Goal: Task Accomplishment & Management: Use online tool/utility

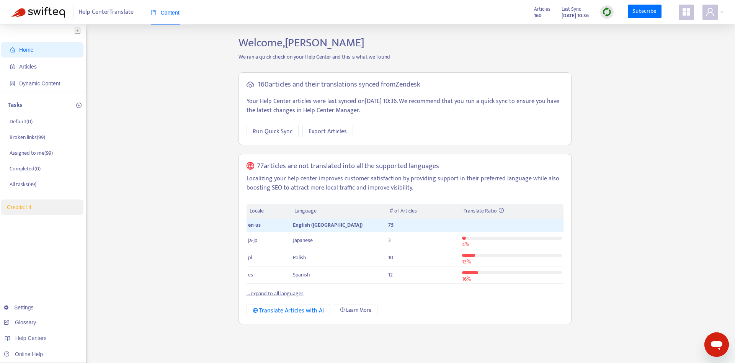
click at [597, 67] on div "Home Articles Dynamic Content Tasks Default ( 0 ) Broken links ( 99 ) Assigned …" at bounding box center [367, 260] width 712 height 448
click at [686, 13] on icon "appstore" at bounding box center [686, 11] width 9 height 9
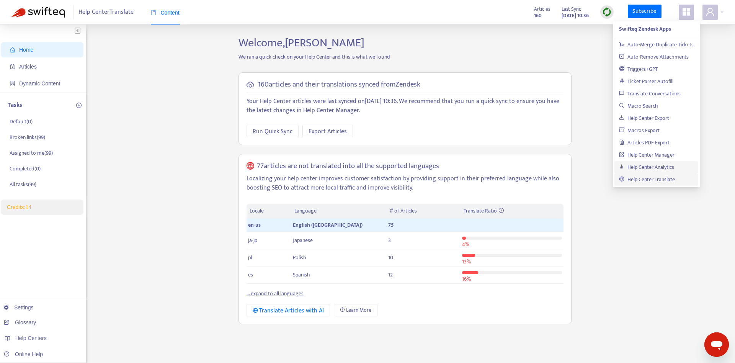
click at [661, 169] on link "Help Center Analytics" at bounding box center [646, 167] width 55 height 9
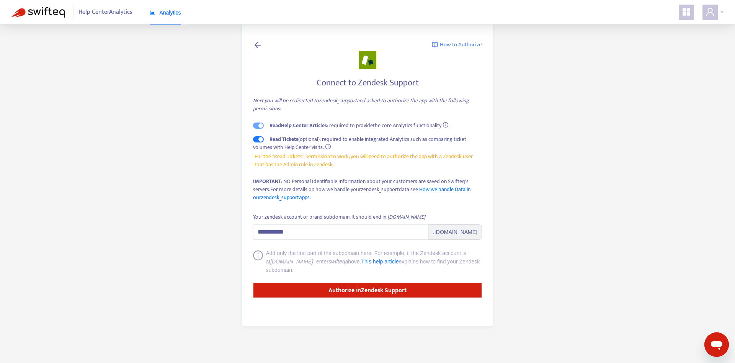
click at [708, 11] on icon "user" at bounding box center [709, 11] width 9 height 9
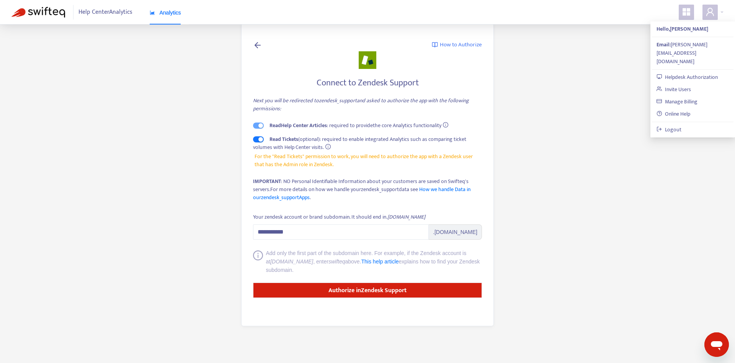
click at [597, 88] on main "**********" at bounding box center [367, 181] width 735 height 363
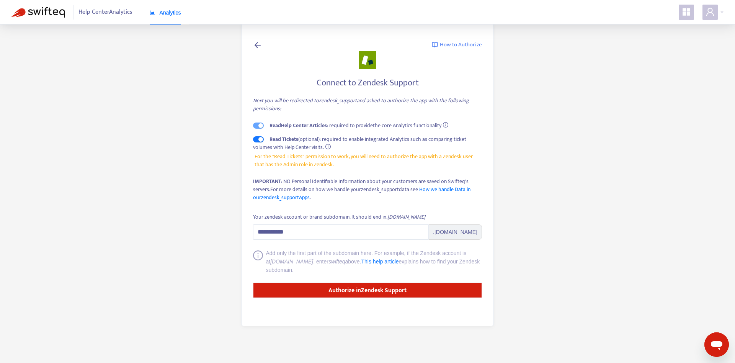
click at [118, 8] on span "Help Center Analytics" at bounding box center [105, 12] width 54 height 15
click at [576, 74] on main "**********" at bounding box center [367, 181] width 735 height 363
click at [714, 16] on span at bounding box center [709, 12] width 15 height 15
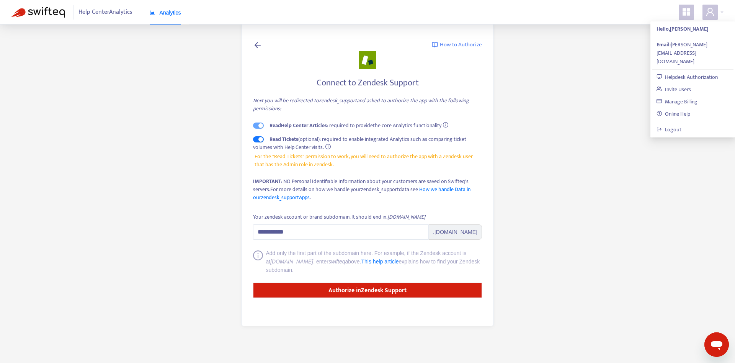
click at [687, 12] on icon "appstore" at bounding box center [686, 12] width 8 height 8
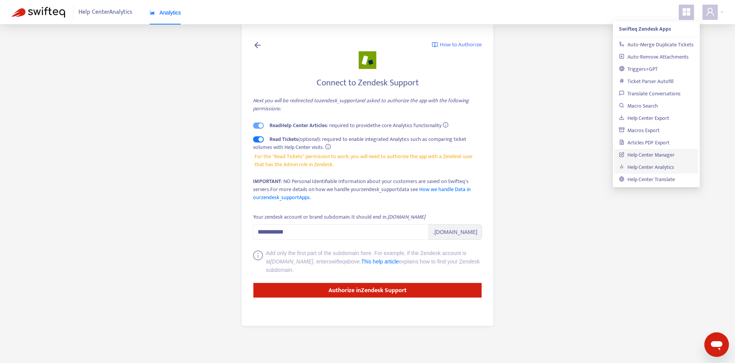
click at [657, 155] on link "Help Center Manager" at bounding box center [646, 154] width 55 height 9
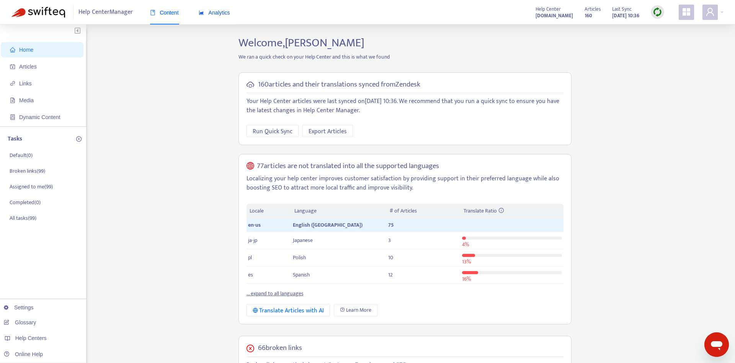
click at [223, 12] on span "Analytics" at bounding box center [214, 13] width 31 height 6
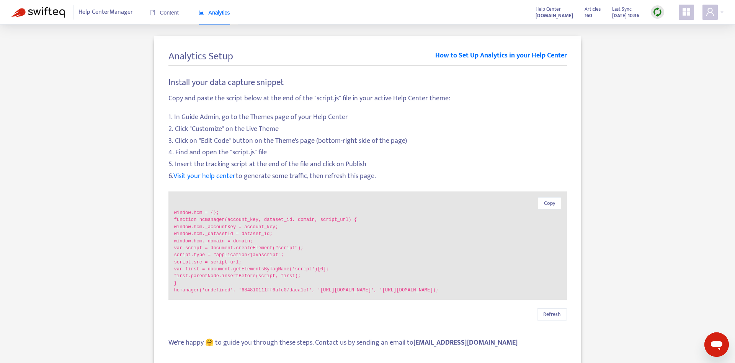
click at [688, 12] on icon "appstore" at bounding box center [686, 11] width 9 height 9
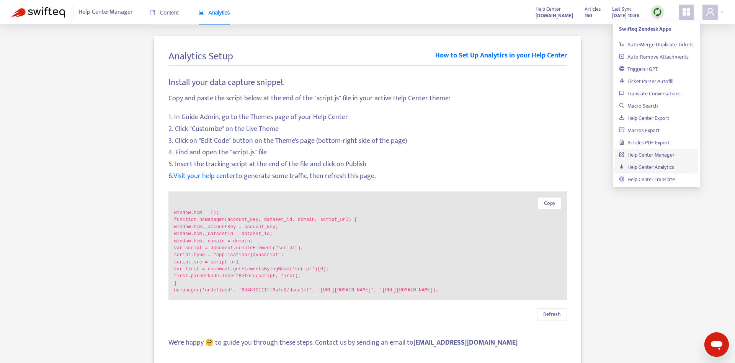
click at [658, 167] on link "Help Center Analytics" at bounding box center [646, 167] width 55 height 9
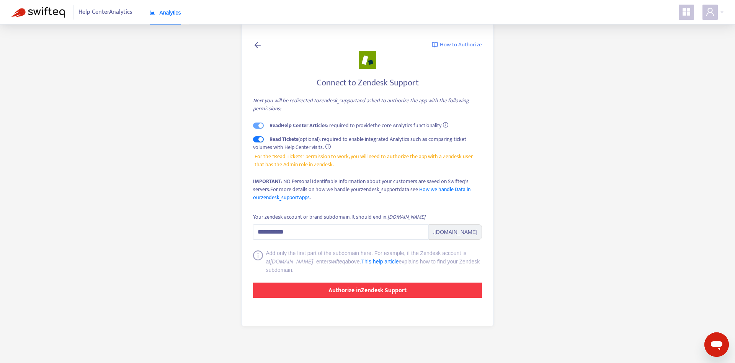
click at [422, 289] on button "Authorize in Zendesk Support" at bounding box center [367, 289] width 229 height 15
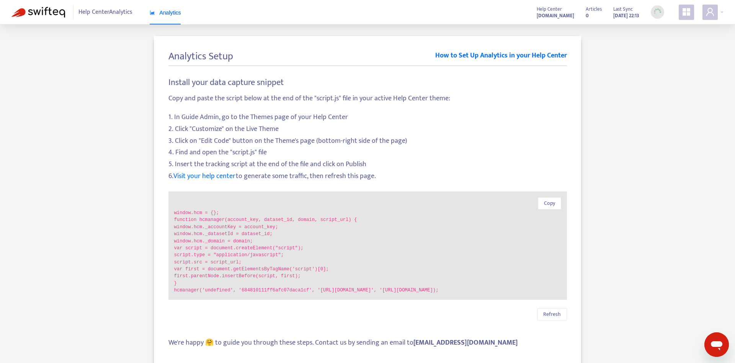
scroll to position [24, 0]
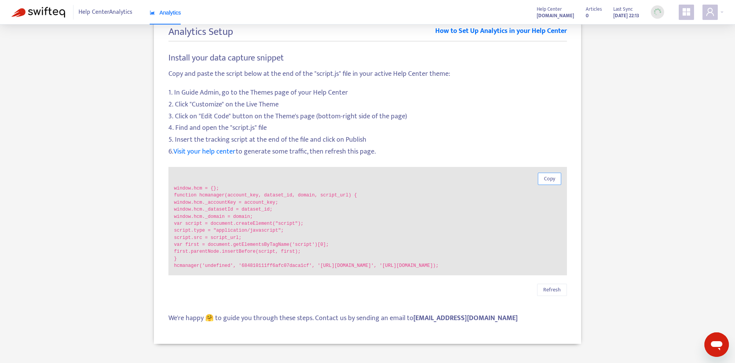
click at [553, 178] on span "Copy" at bounding box center [549, 179] width 11 height 8
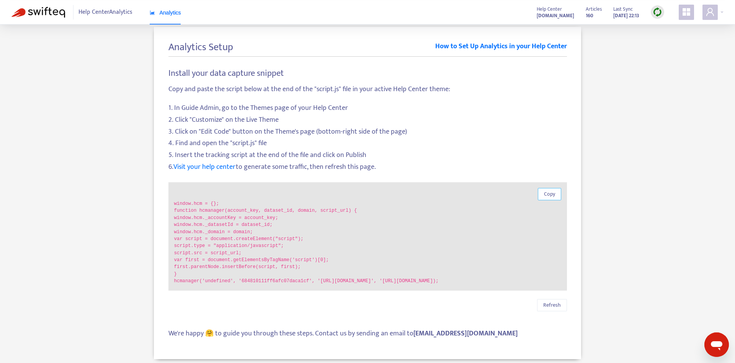
scroll to position [0, 0]
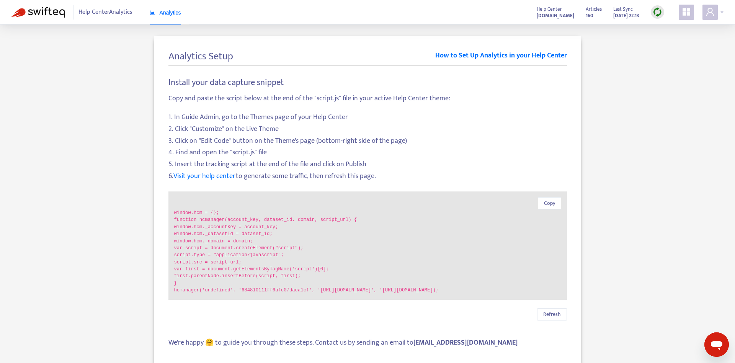
click at [710, 18] on span at bounding box center [709, 12] width 15 height 15
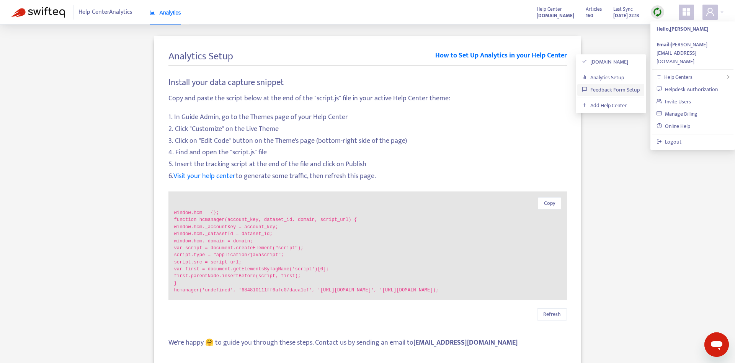
click at [623, 91] on link "Feedback Form Setup" at bounding box center [611, 89] width 58 height 9
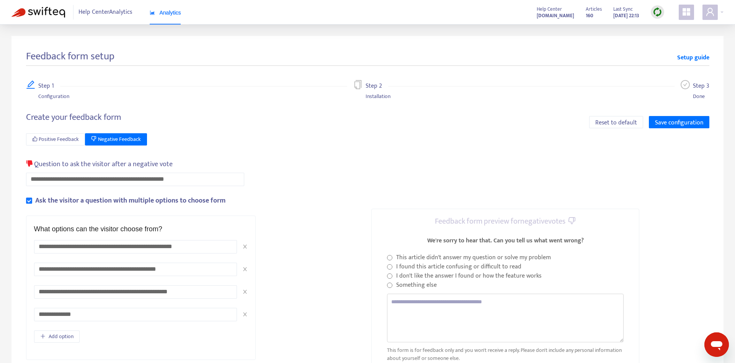
click at [409, 160] on div "**********" at bounding box center [367, 305] width 683 height 387
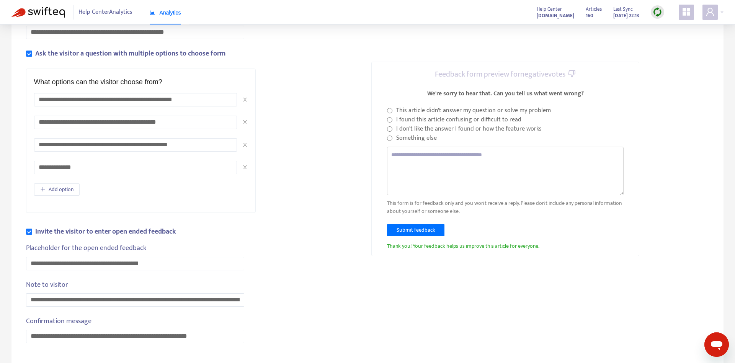
scroll to position [151, 0]
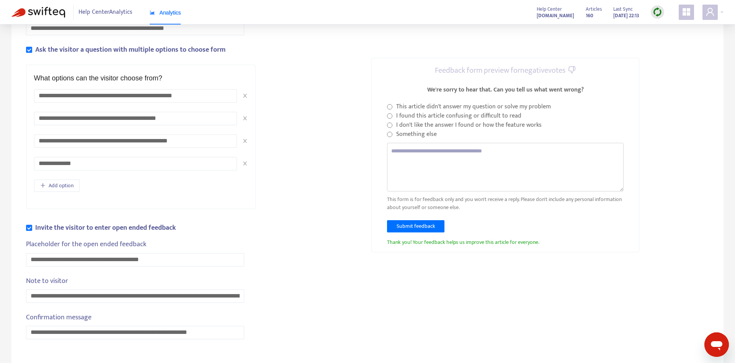
click at [493, 209] on p "This form is for feedback only and you won't receive a reply. Please don't incl…" at bounding box center [505, 203] width 237 height 16
click at [493, 211] on div "Feedback form preview for negative votes We're sorry to hear that. Can you tell…" at bounding box center [505, 155] width 268 height 194
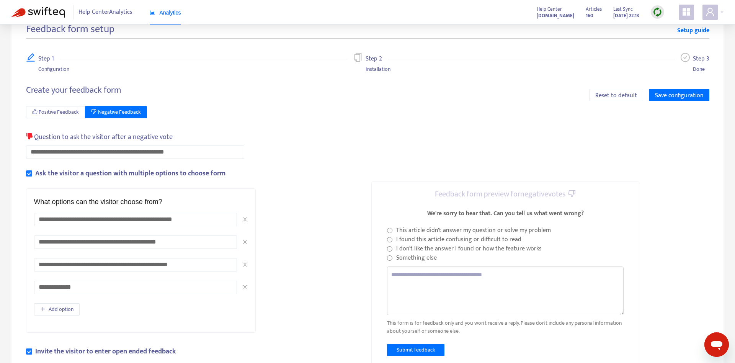
scroll to position [0, 0]
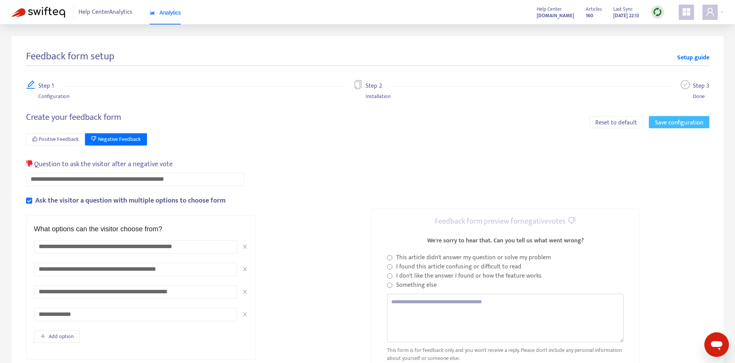
click at [672, 124] on span "Save configuration" at bounding box center [679, 123] width 48 height 10
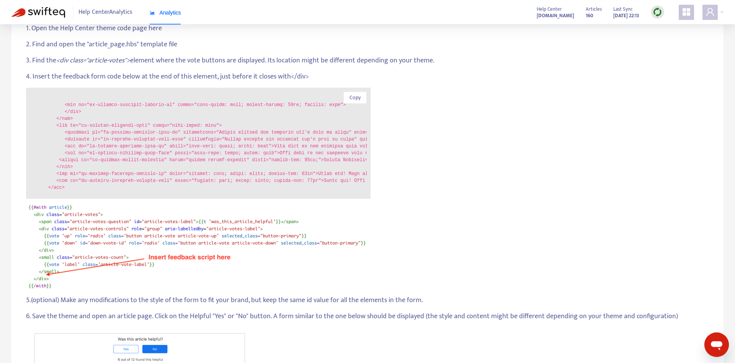
scroll to position [78, 0]
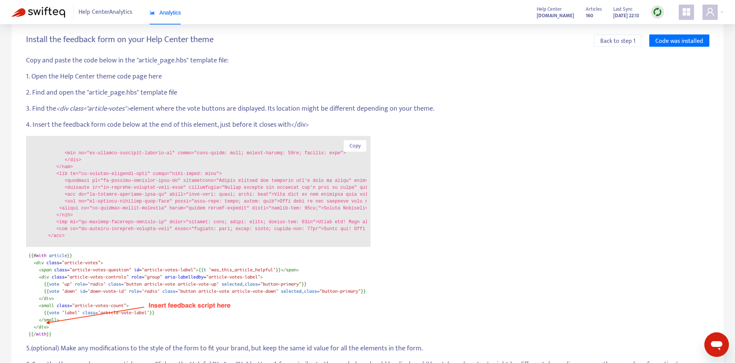
click at [210, 207] on code at bounding box center [199, 192] width 335 height 96
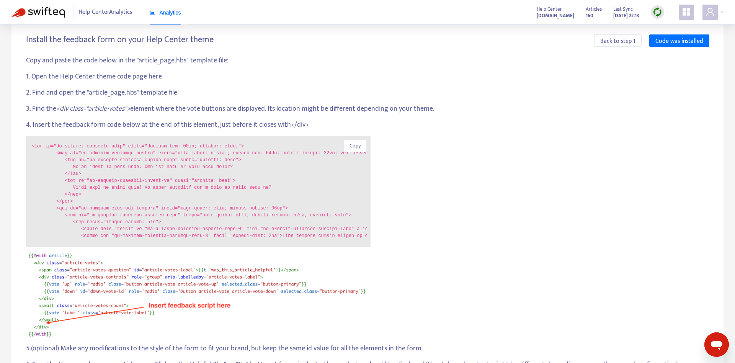
scroll to position [0, 0]
click at [250, 172] on code at bounding box center [199, 192] width 335 height 96
click at [351, 146] on span "Copy" at bounding box center [354, 146] width 11 height 8
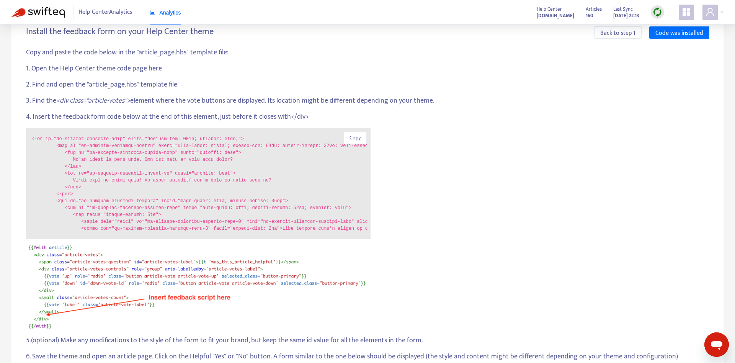
scroll to position [78, 0]
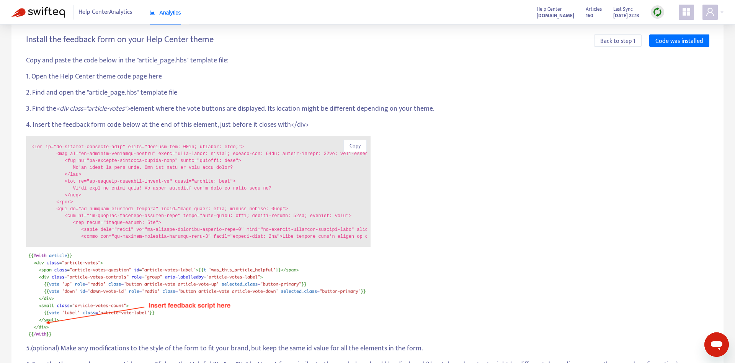
click at [228, 175] on code at bounding box center [199, 192] width 335 height 96
click at [174, 166] on code at bounding box center [199, 192] width 335 height 96
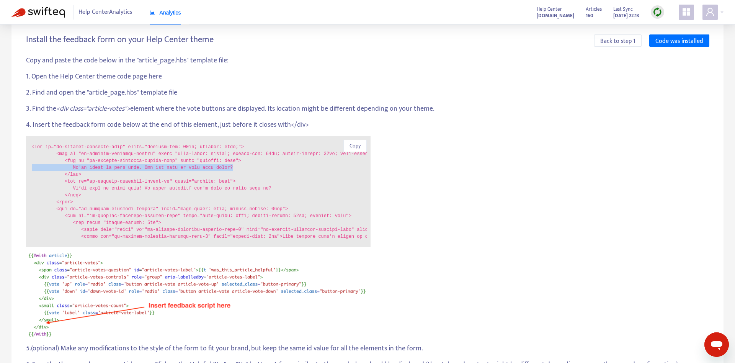
copy code "We're sorry to hear that. Can you tell us what went wrong?"
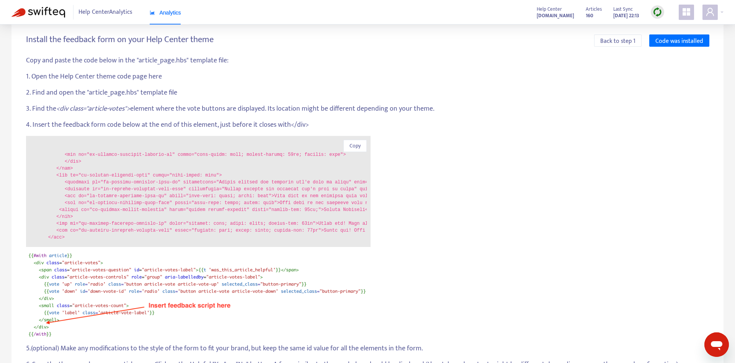
scroll to position [194, 0]
drag, startPoint x: 206, startPoint y: 181, endPoint x: 321, endPoint y: 181, distance: 116.0
click at [321, 181] on code at bounding box center [199, 192] width 335 height 96
click at [320, 196] on code at bounding box center [199, 192] width 335 height 96
drag, startPoint x: 202, startPoint y: 180, endPoint x: 322, endPoint y: 179, distance: 119.4
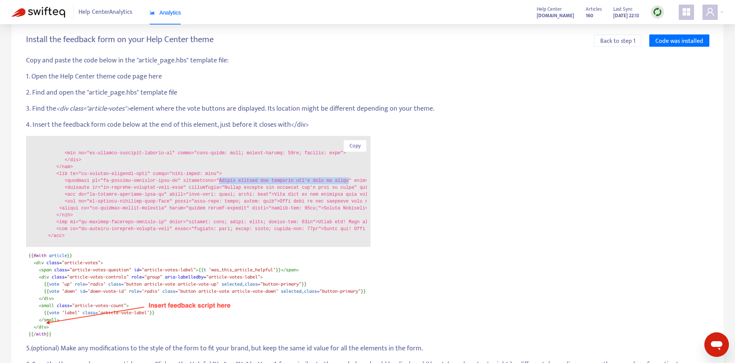
click at [322, 179] on code at bounding box center [199, 192] width 335 height 96
copy code "Please provide any feedback you'd like to share"
